Goal: Task Accomplishment & Management: Complete application form

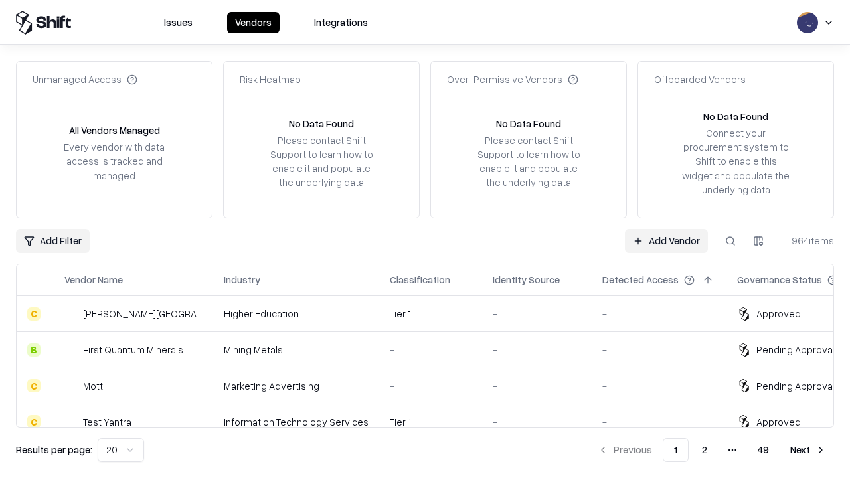
click at [666, 240] on link "Add Vendor" at bounding box center [666, 241] width 83 height 24
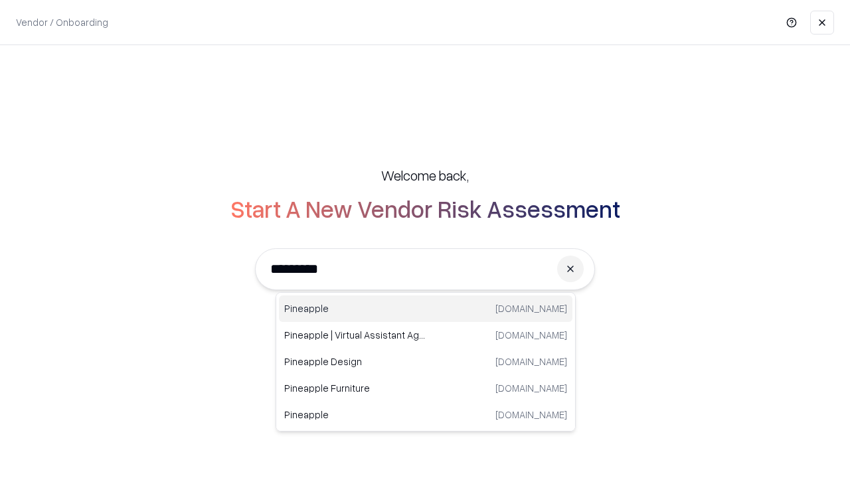
click at [425, 309] on div "Pineapple [DOMAIN_NAME]" at bounding box center [425, 308] width 293 height 27
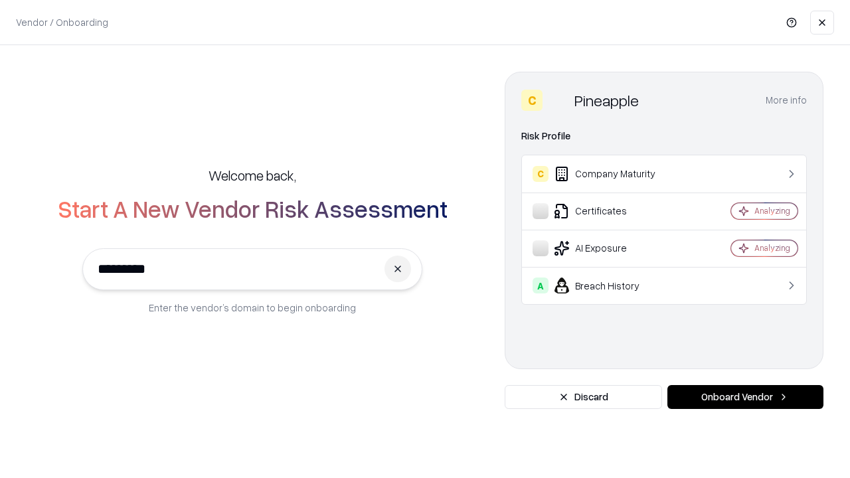
type input "*********"
click at [745, 397] on button "Onboard Vendor" at bounding box center [745, 397] width 156 height 24
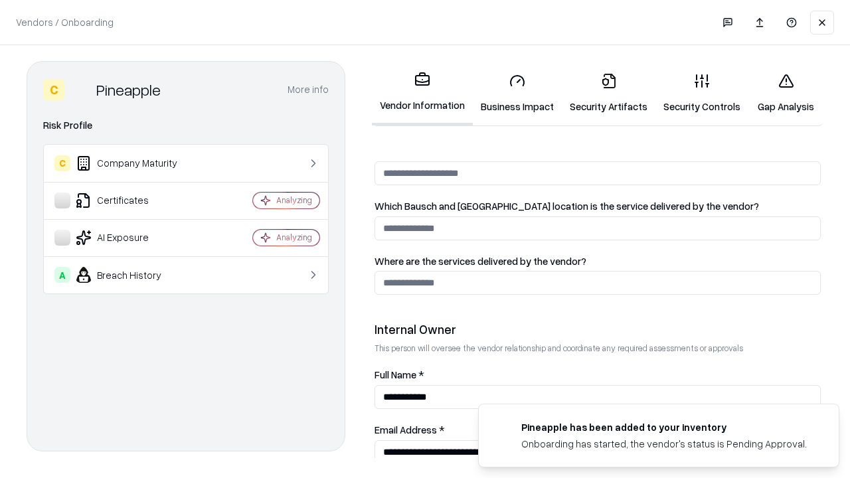
scroll to position [688, 0]
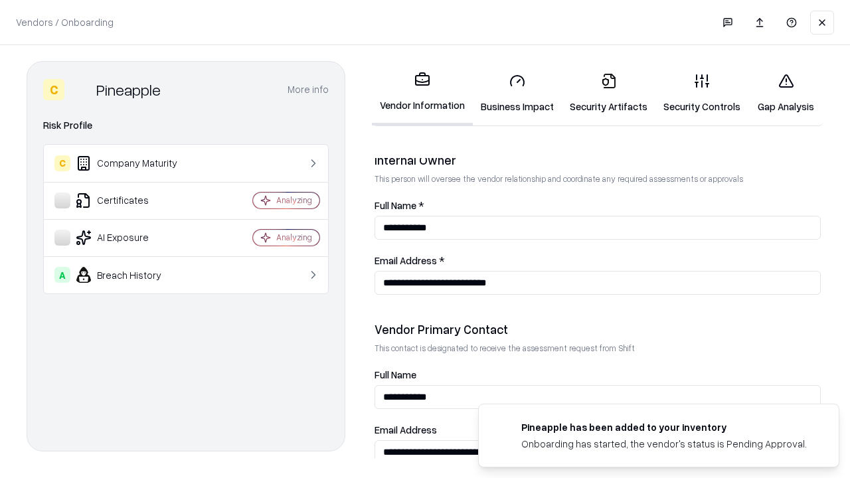
click at [608, 93] on link "Security Artifacts" at bounding box center [609, 93] width 94 height 62
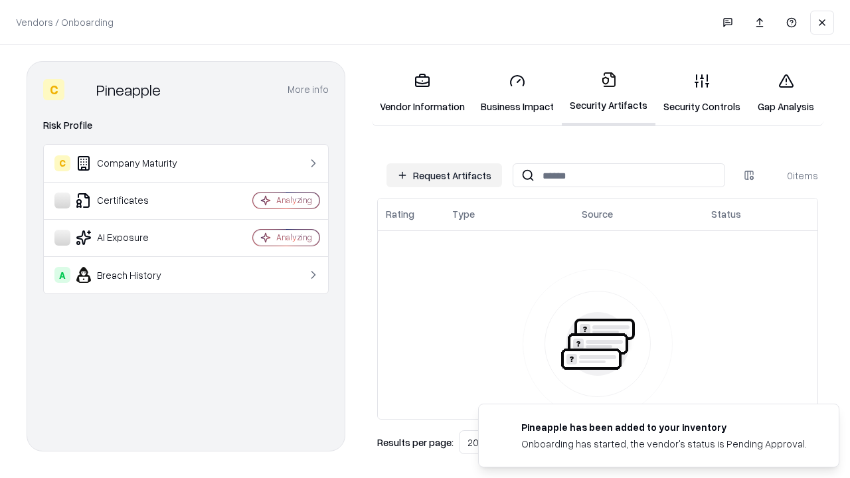
click at [444, 175] on button "Request Artifacts" at bounding box center [443, 175] width 115 height 24
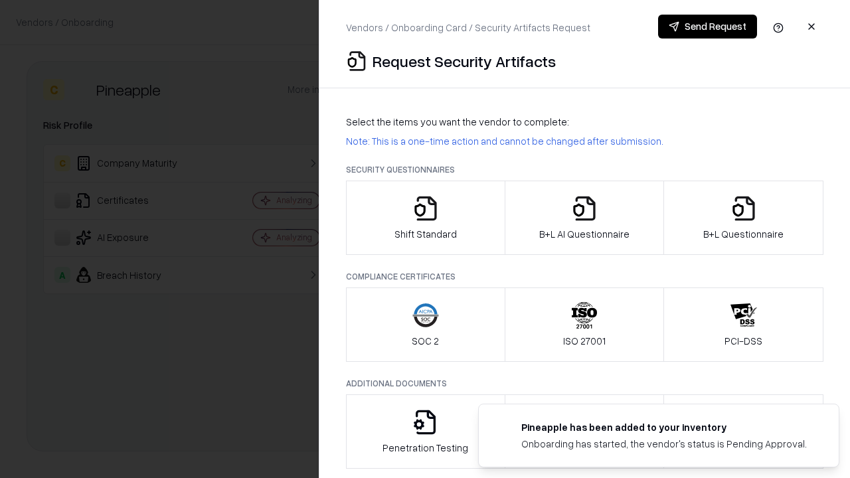
click at [743, 218] on icon "button" at bounding box center [743, 208] width 27 height 27
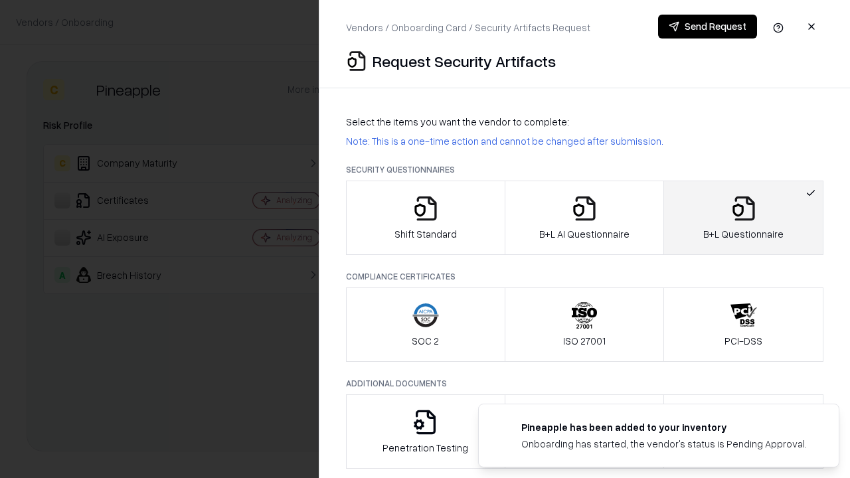
click at [583, 218] on icon "button" at bounding box center [584, 208] width 27 height 27
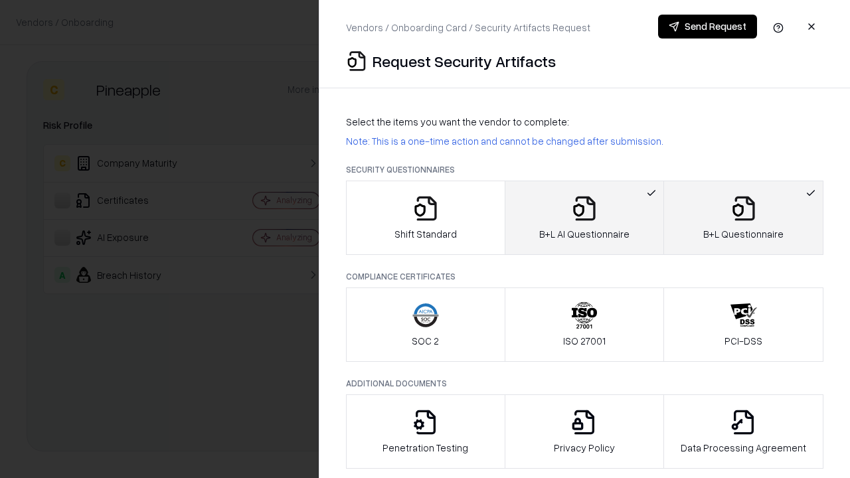
click at [707, 27] on button "Send Request" at bounding box center [707, 27] width 99 height 24
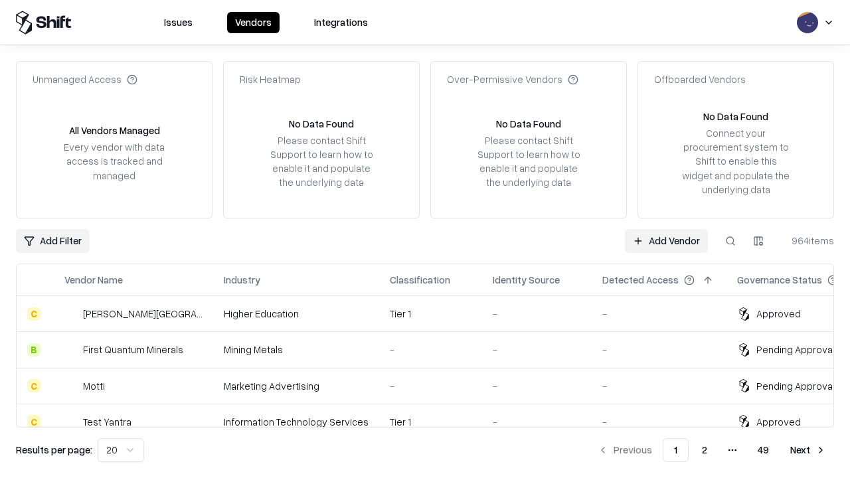
click at [666, 240] on link "Add Vendor" at bounding box center [666, 241] width 83 height 24
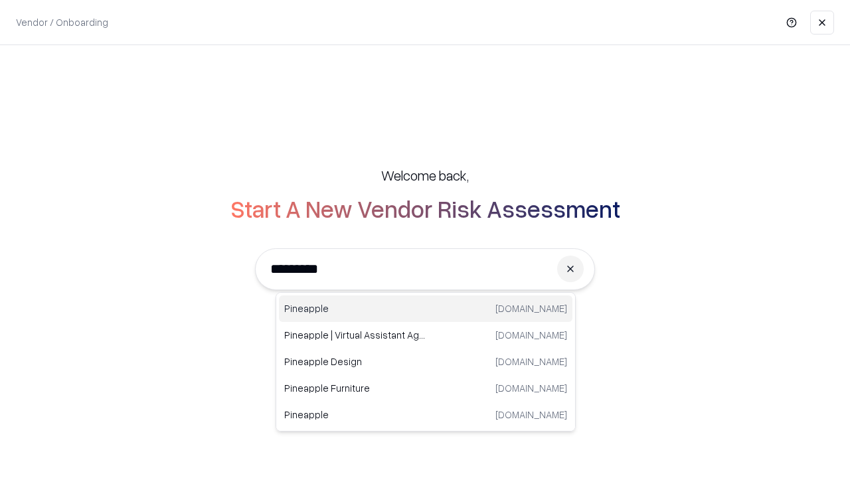
click at [425, 309] on div "Pineapple [DOMAIN_NAME]" at bounding box center [425, 308] width 293 height 27
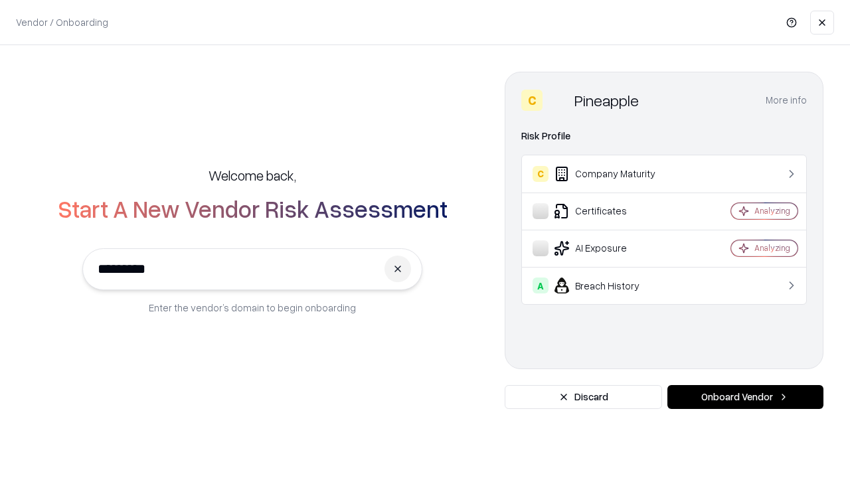
type input "*********"
click at [745, 397] on button "Onboard Vendor" at bounding box center [745, 397] width 156 height 24
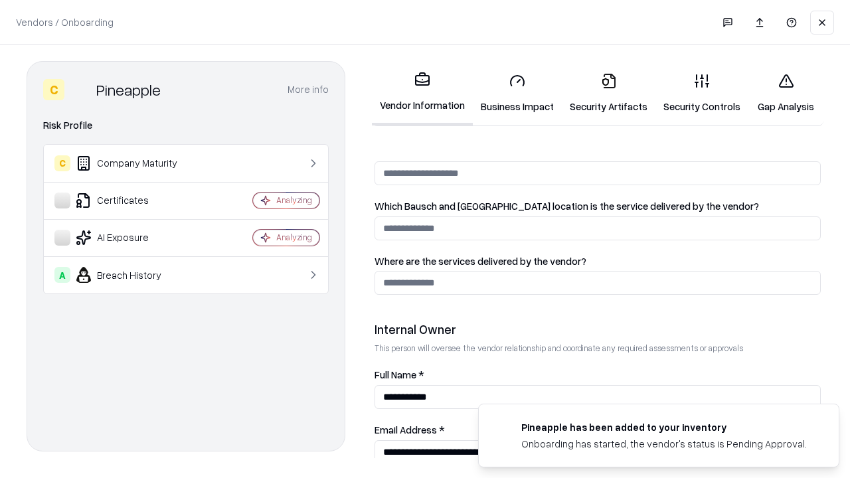
scroll to position [688, 0]
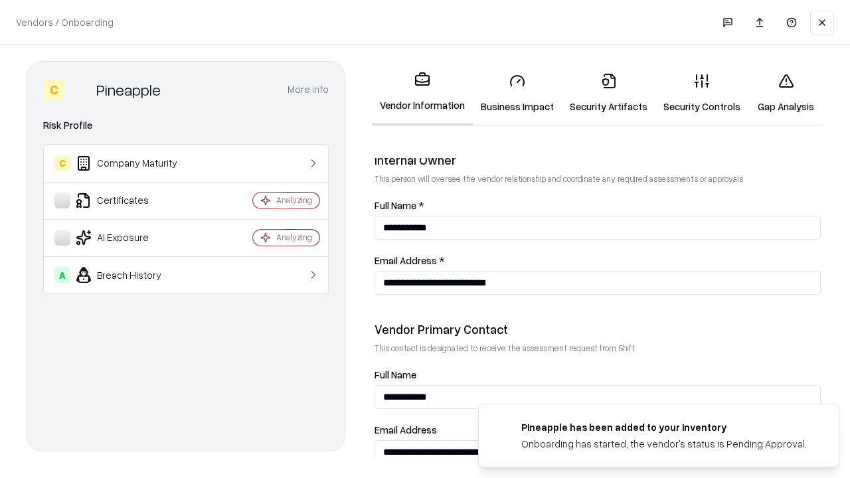
click at [785, 93] on link "Gap Analysis" at bounding box center [785, 93] width 75 height 62
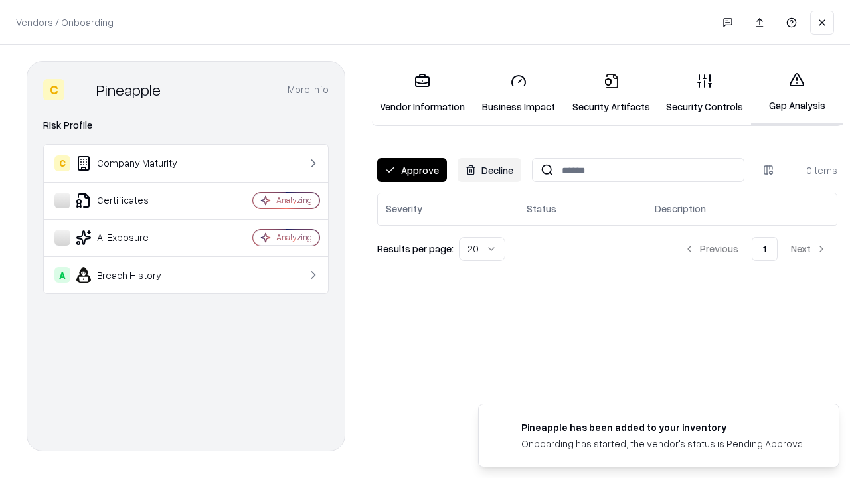
click at [412, 170] on button "Approve" at bounding box center [412, 170] width 70 height 24
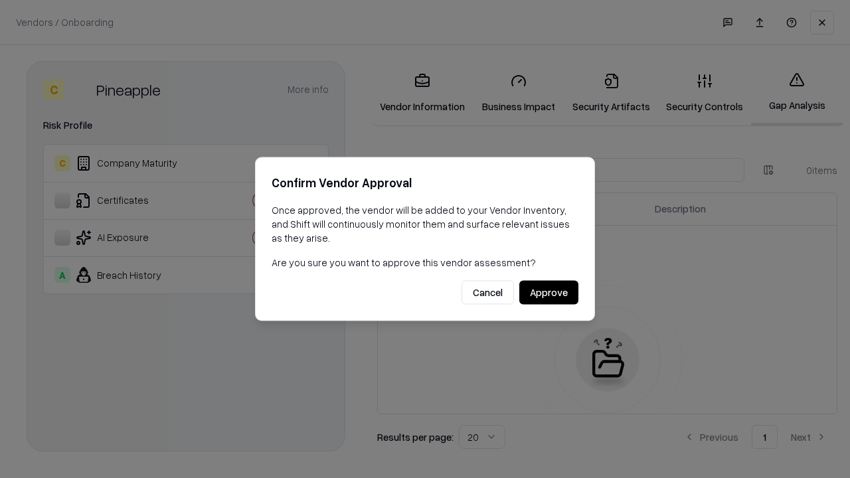
click at [548, 292] on button "Approve" at bounding box center [548, 293] width 59 height 24
